Goal: Task Accomplishment & Management: Use online tool/utility

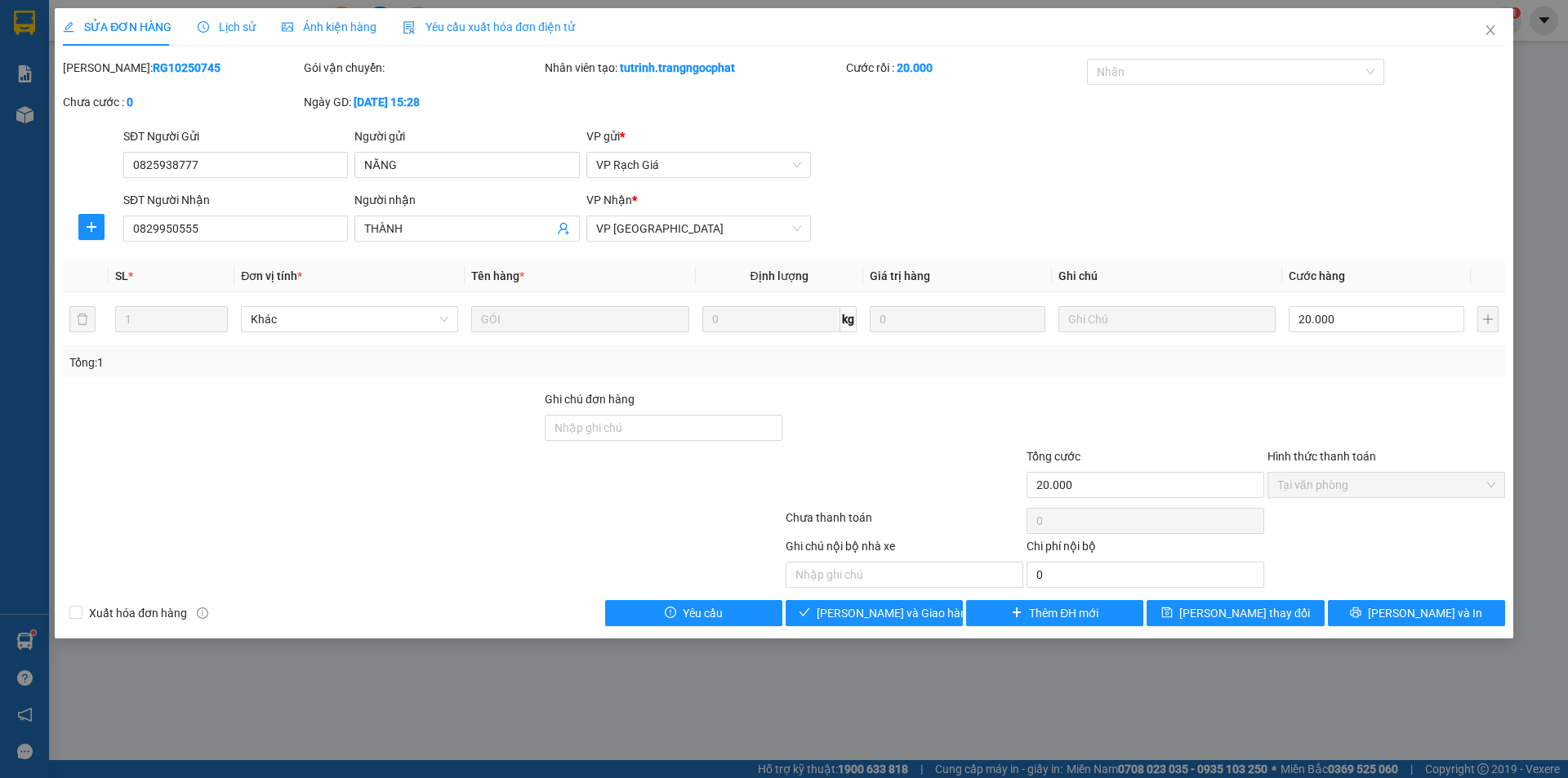
click at [33, 654] on div "SỬA ĐƠN HÀNG Lịch sử Ảnh kiện hàng Yêu cầu xuất hóa đơn điện tử Total Paid Fee …" at bounding box center [784, 389] width 1568 height 778
click at [28, 651] on div "SỬA ĐƠN HÀNG Lịch sử Ảnh kiện hàng Yêu cầu xuất hóa đơn điện tử Total Paid Fee …" at bounding box center [784, 389] width 1568 height 778
click at [42, 638] on div "SỬA ĐƠN HÀNG Lịch sử Ảnh kiện hàng Yêu cầu xuất hóa đơn điện tử Total Paid Fee …" at bounding box center [784, 389] width 1568 height 778
click at [1490, 28] on icon "close" at bounding box center [1490, 29] width 13 height 13
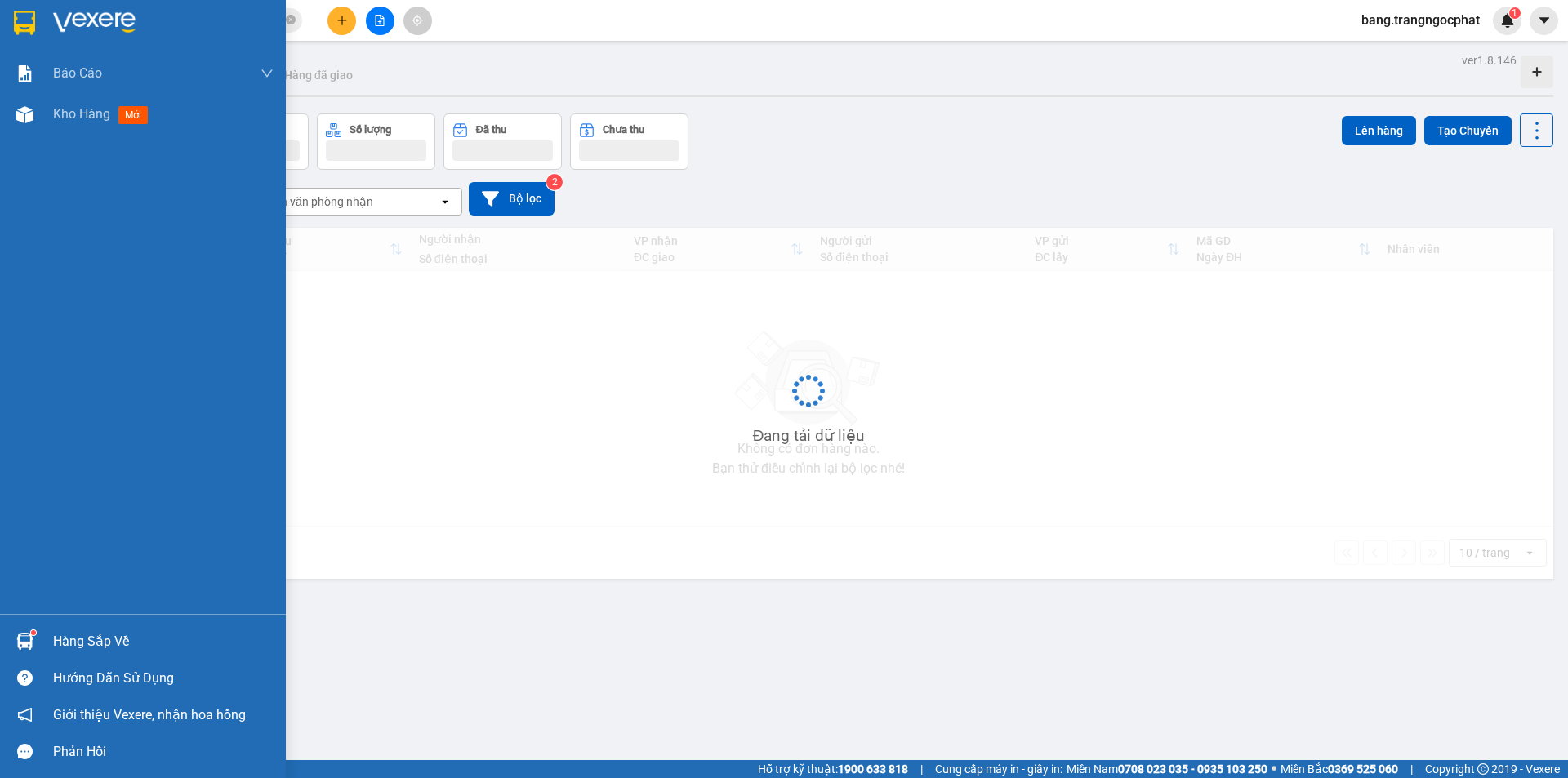
click at [126, 647] on div "Hàng sắp về" at bounding box center [163, 641] width 221 height 24
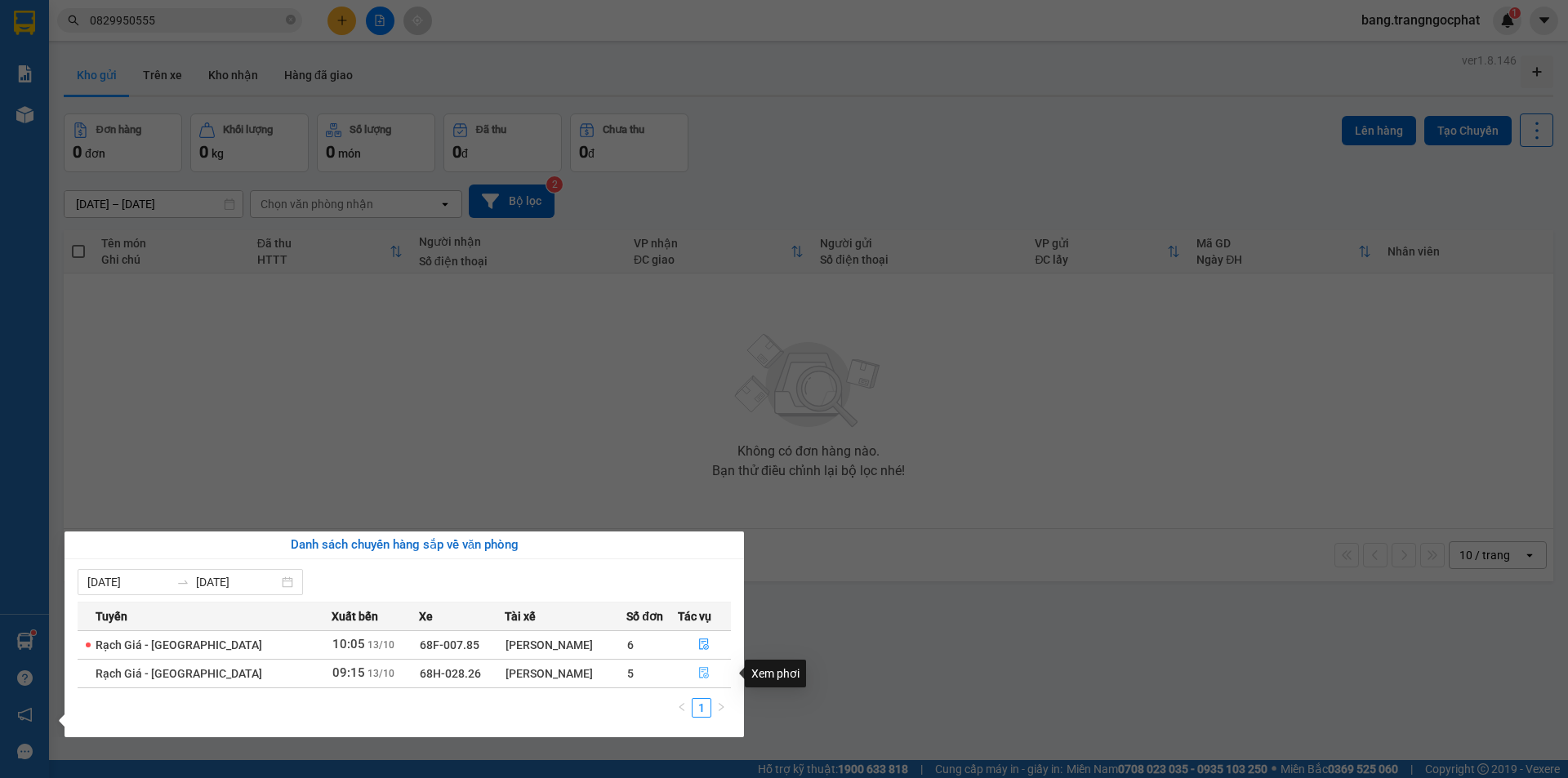
click at [700, 674] on icon "file-done" at bounding box center [704, 673] width 12 height 12
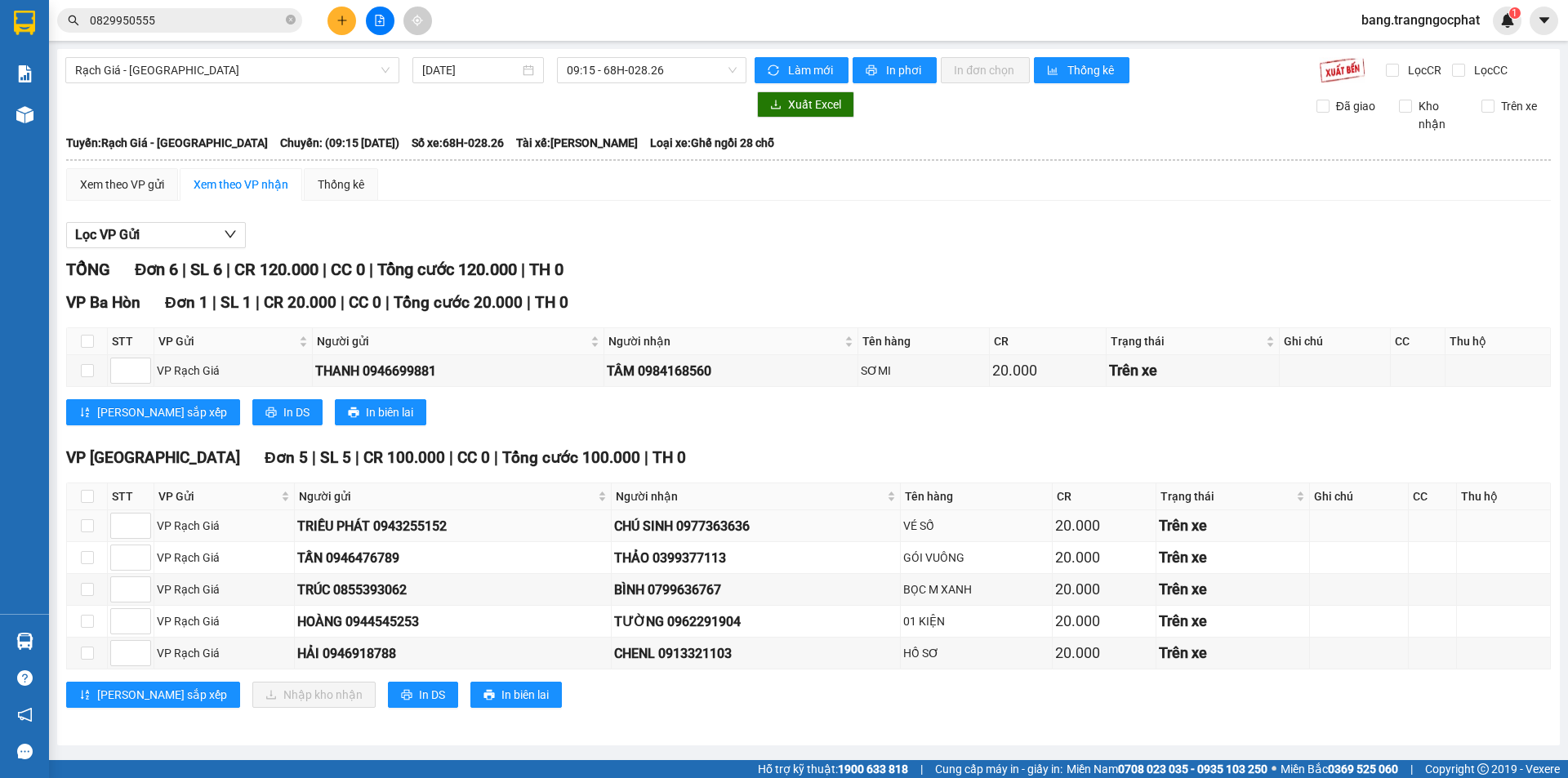
click at [737, 520] on div "CHÚ SINH 0977363636" at bounding box center [756, 525] width 284 height 20
click at [736, 520] on div "CHÚ SINH 0977363636" at bounding box center [756, 525] width 284 height 20
copy div "0977363636"
click at [85, 500] on input "checkbox" at bounding box center [86, 495] width 13 height 13
checkbox input "true"
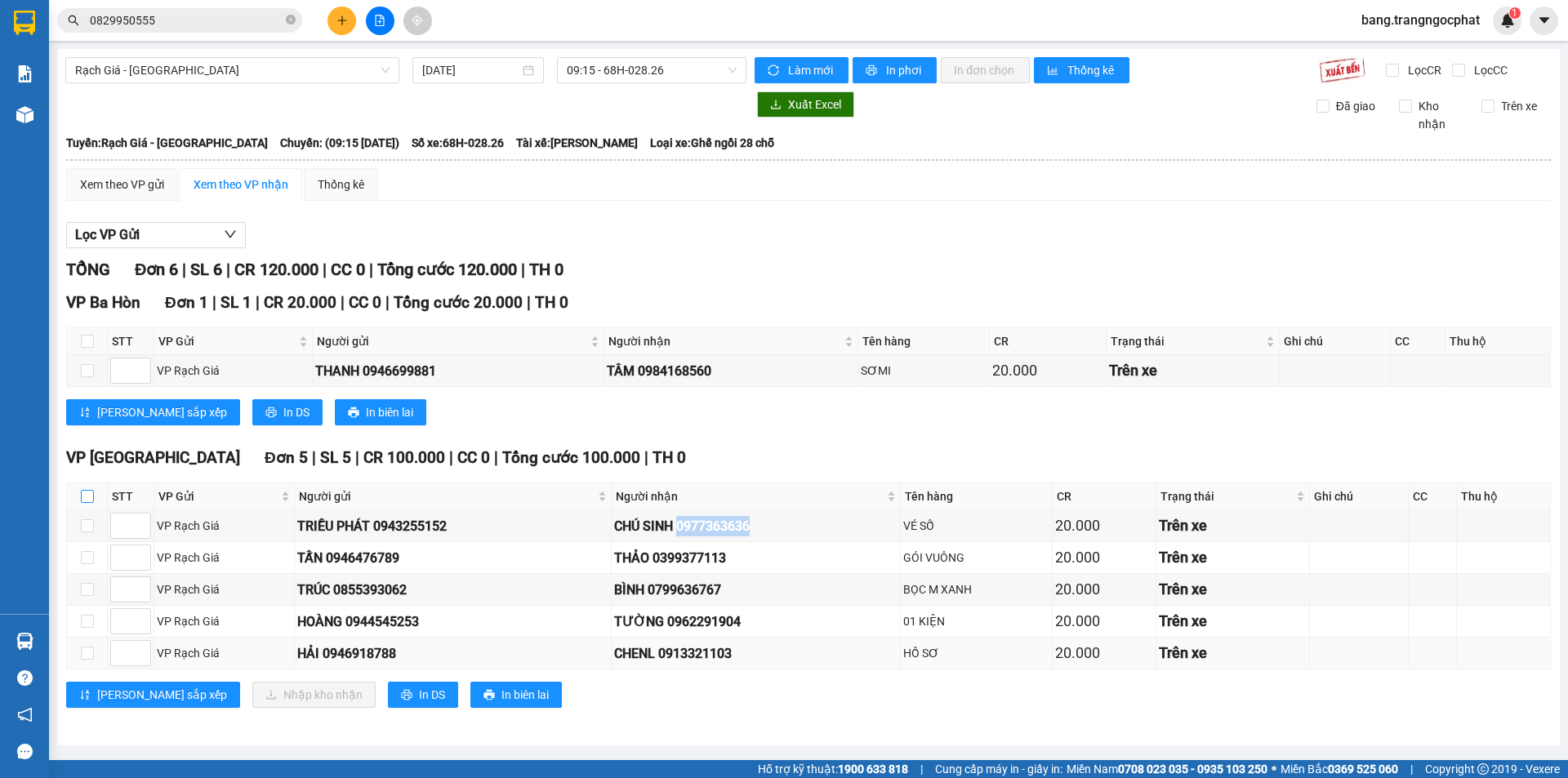
checkbox input "true"
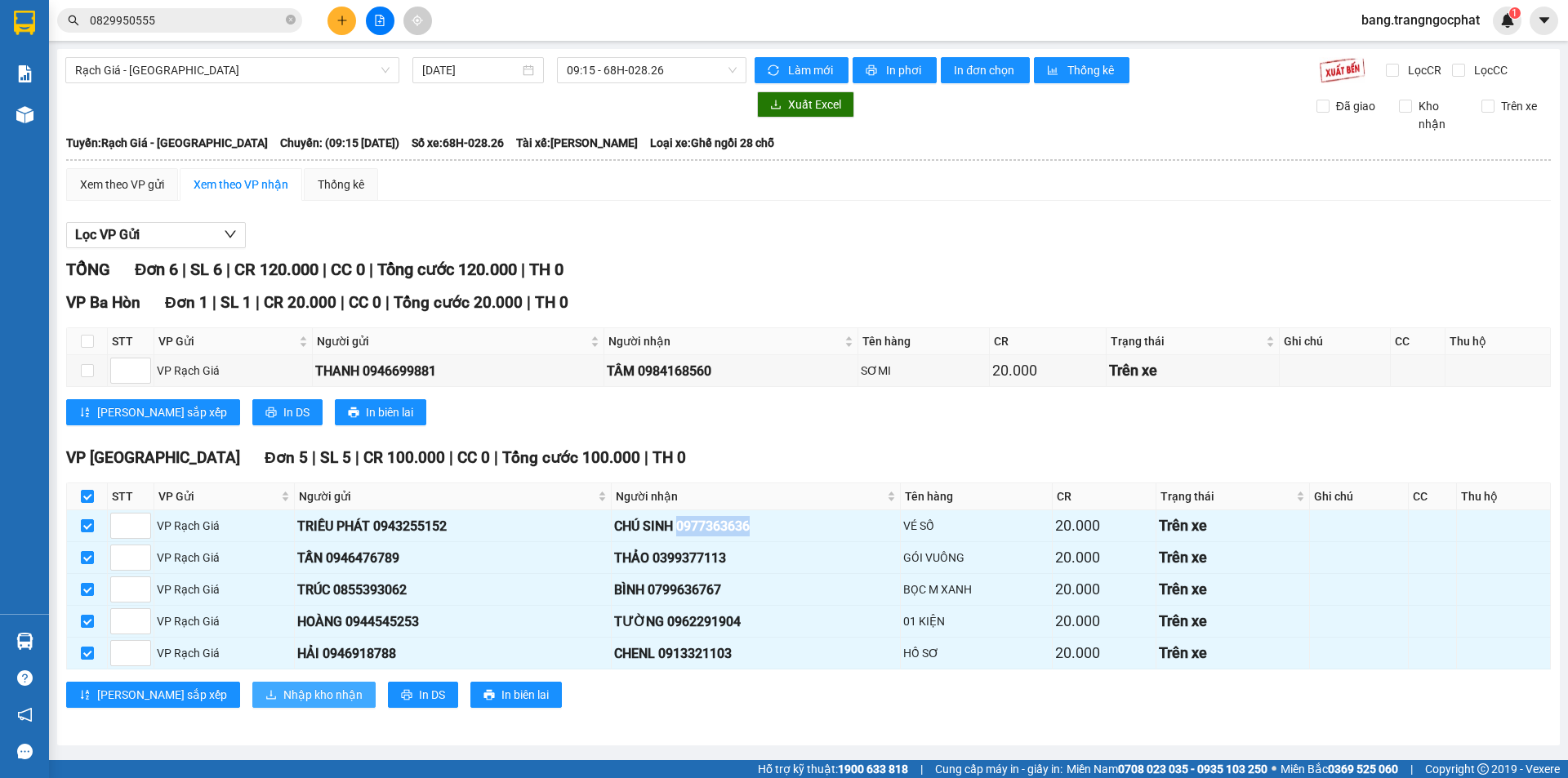
click at [284, 686] on span "Nhập kho nhận" at bounding box center [324, 694] width 80 height 17
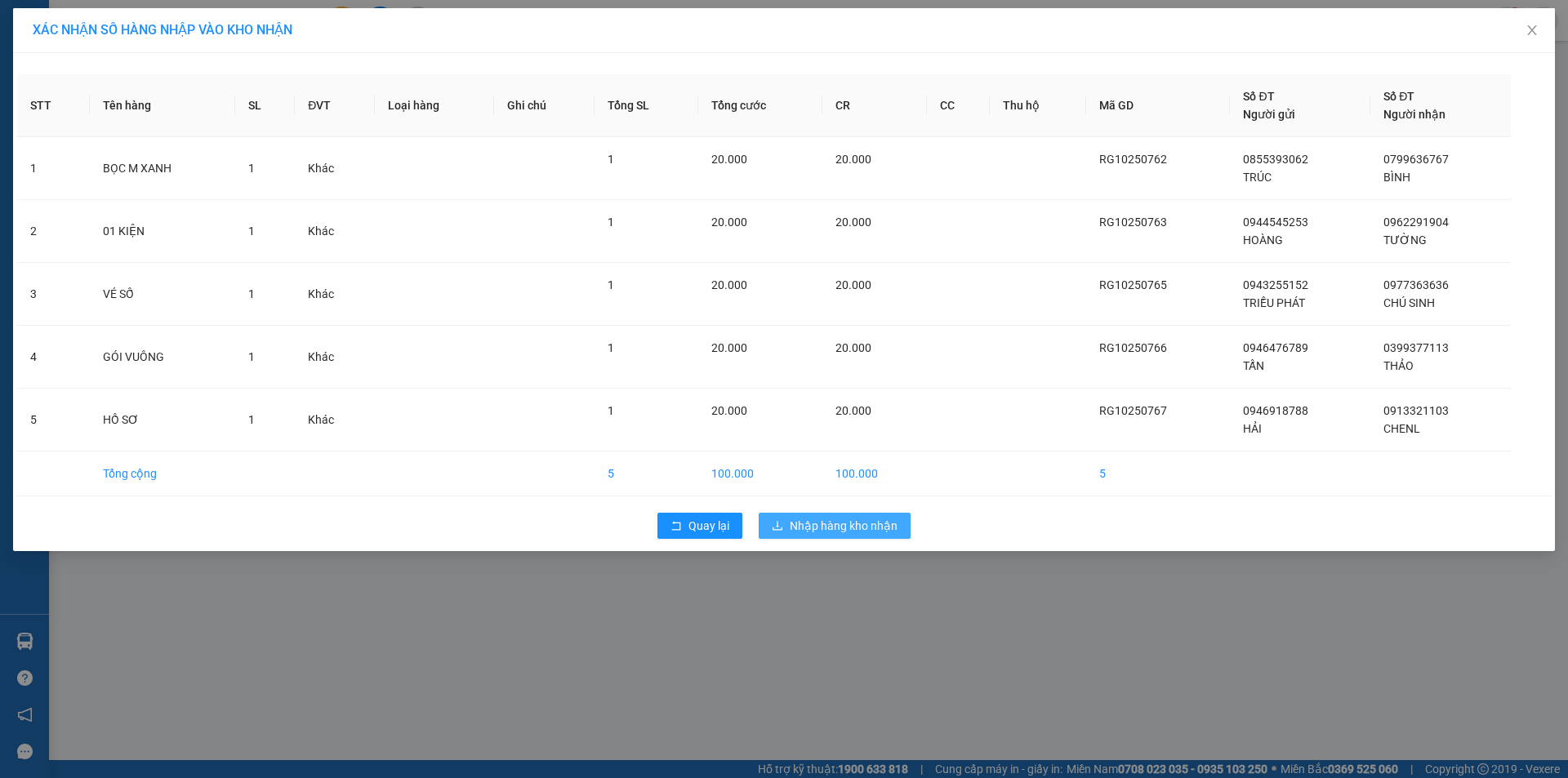
click at [863, 524] on span "Nhập hàng kho nhận" at bounding box center [843, 525] width 108 height 17
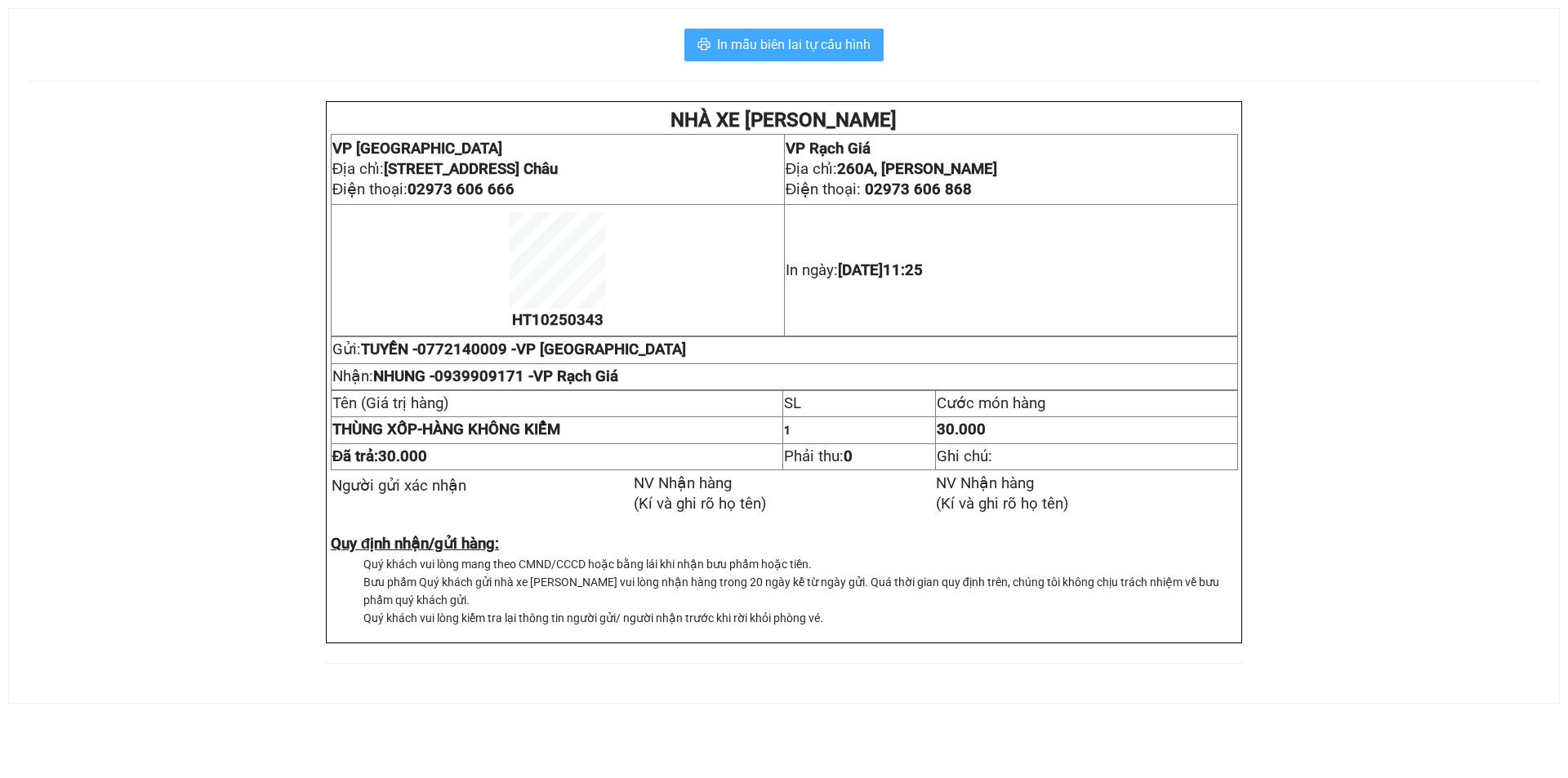
click at [809, 51] on span "In mẫu biên lai tự cấu hình" at bounding box center [794, 44] width 153 height 20
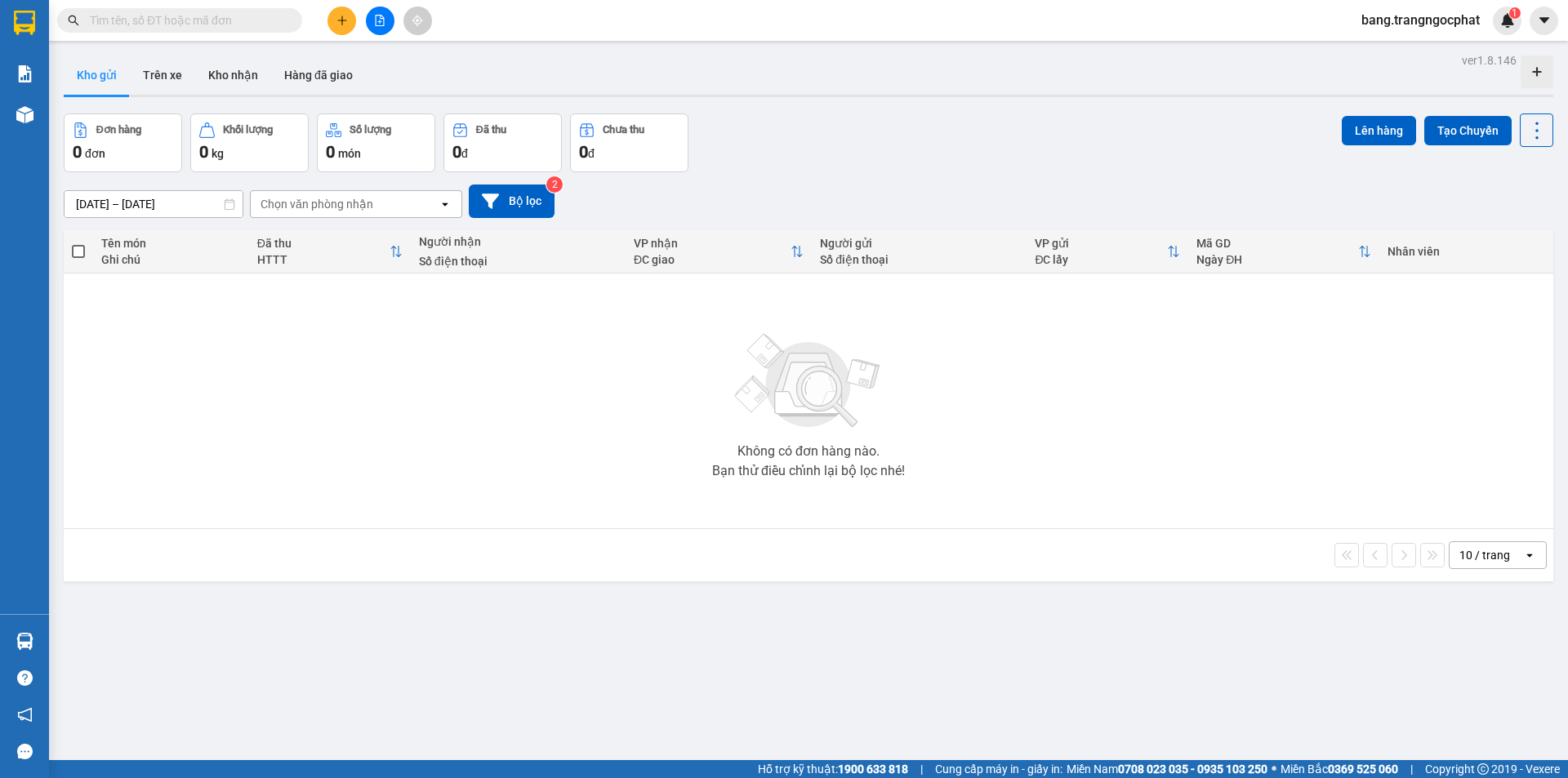
click at [1093, 155] on div "Đơn hàng 0 đơn Khối lượng 0 kg Số lượng 0 món Đã thu 0 đ Chưa thu 0 đ Lên hàng …" at bounding box center [809, 143] width 1490 height 59
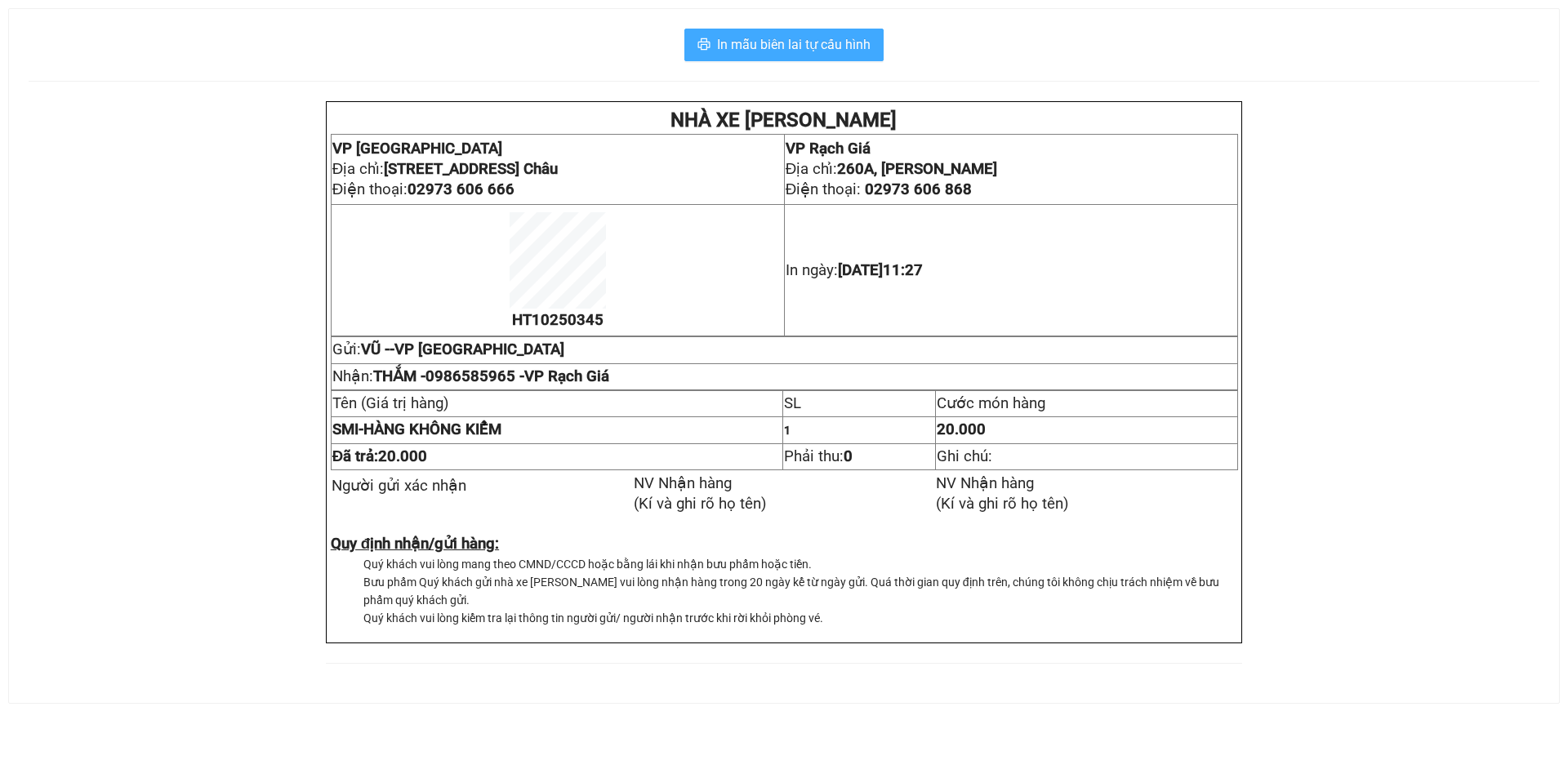
click at [767, 43] on span "In mẫu biên lai tự cấu hình" at bounding box center [794, 44] width 153 height 20
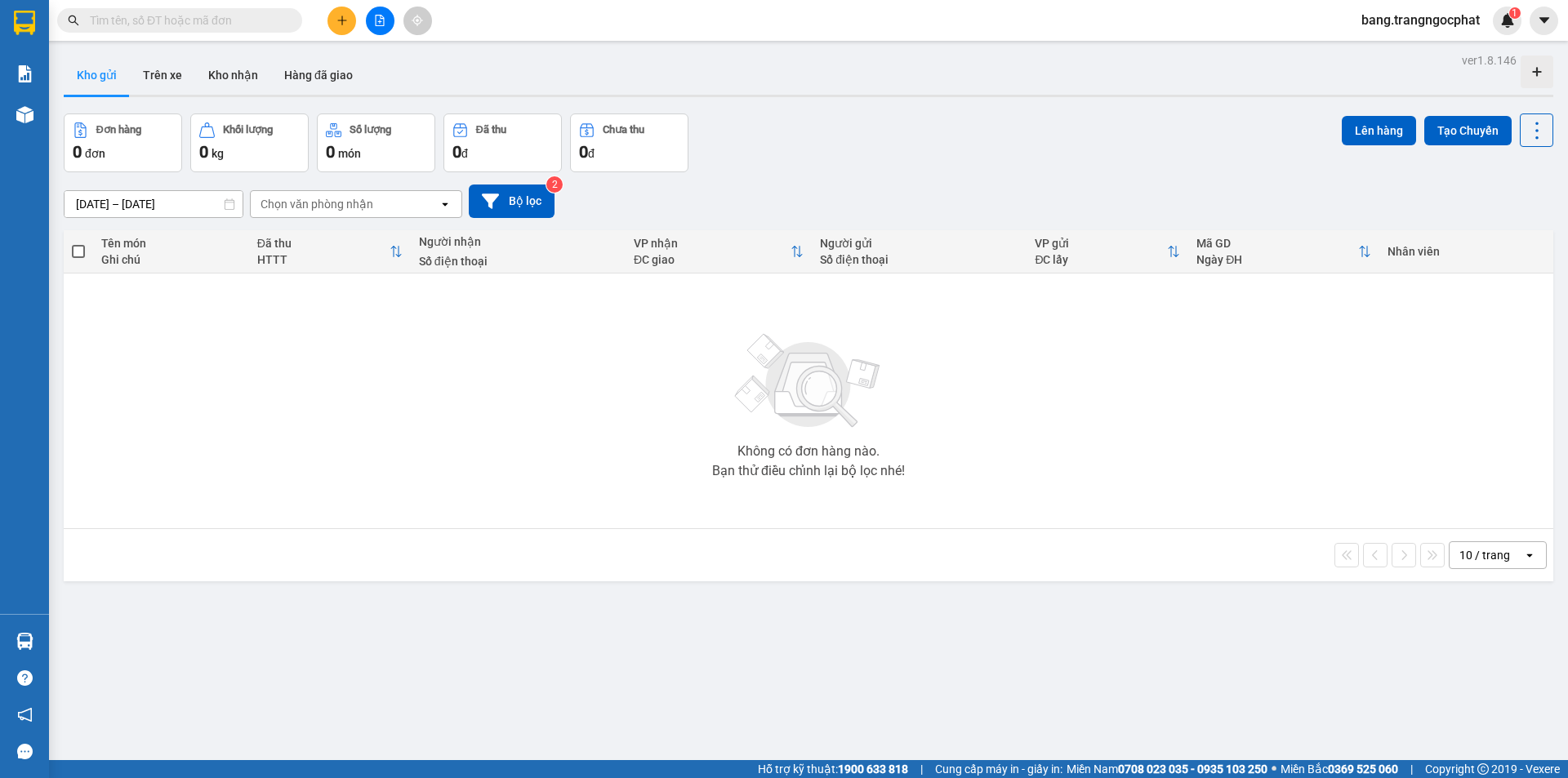
click at [1023, 161] on div "Đơn hàng 0 đơn Khối lượng 0 kg Số lượng 0 món Đã thu 0 đ Chưa thu 0 đ Lên hàng …" at bounding box center [809, 143] width 1490 height 59
